Goal: Find specific page/section: Find specific page/section

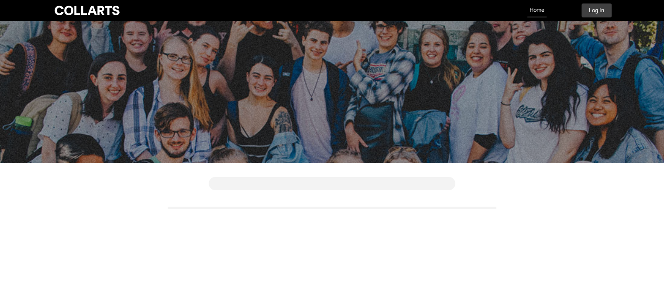
scroll to position [39, 0]
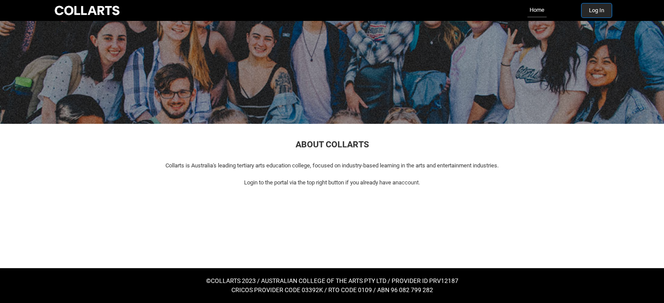
click at [591, 12] on button "Log In" at bounding box center [597, 10] width 30 height 14
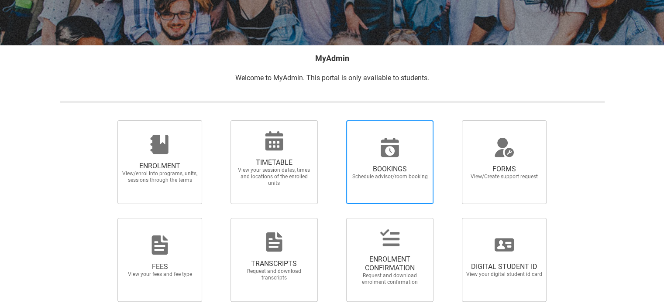
scroll to position [131, 0]
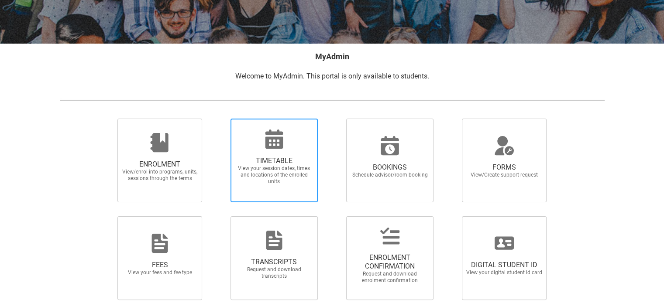
click at [238, 151] on span "TIMETABLE View your session dates, times and locations of the enrolled units" at bounding box center [274, 171] width 84 height 42
click at [220, 119] on input "TIMETABLE View your session dates, times and locations of the enrolled units" at bounding box center [219, 118] width 0 height 0
radio input "true"
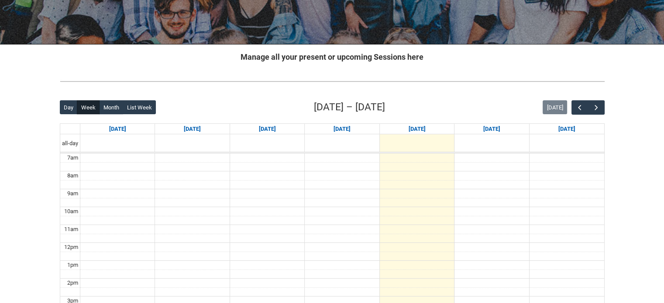
scroll to position [131, 0]
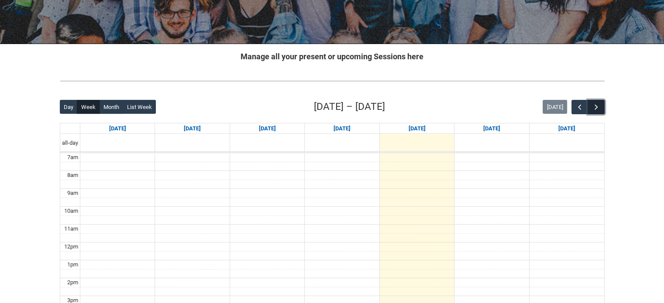
click at [596, 109] on span "button" at bounding box center [596, 107] width 9 height 9
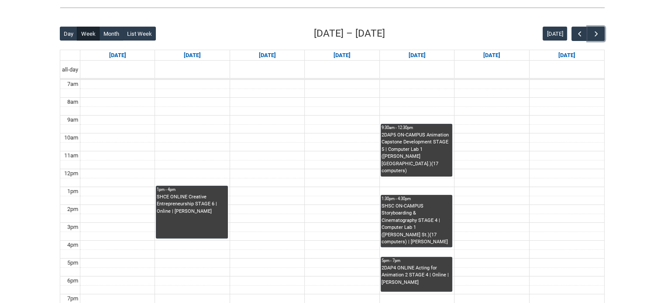
scroll to position [262, 0]
